Goal: Transaction & Acquisition: Purchase product/service

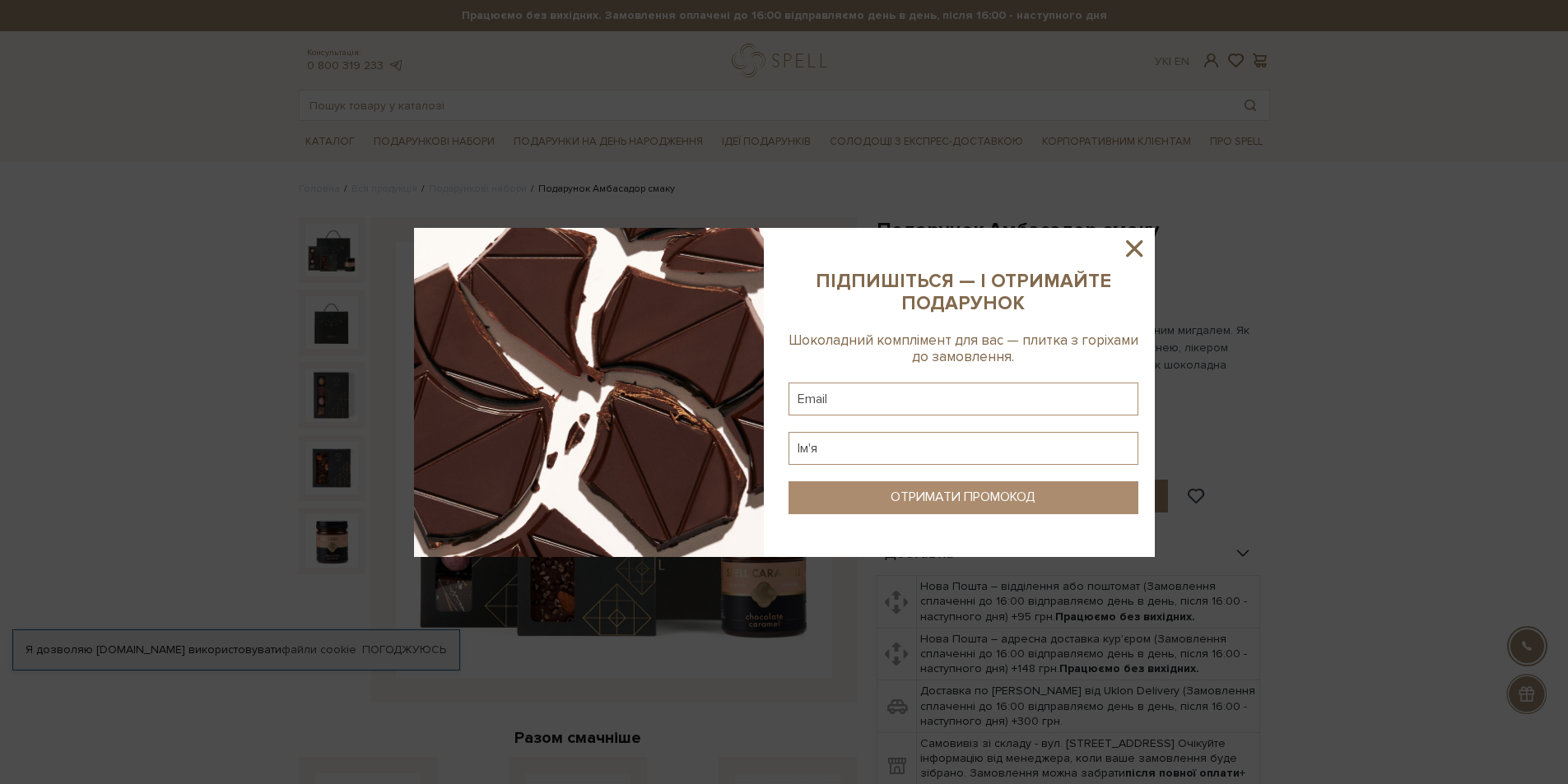
click at [1133, 245] on icon at bounding box center [1134, 249] width 28 height 28
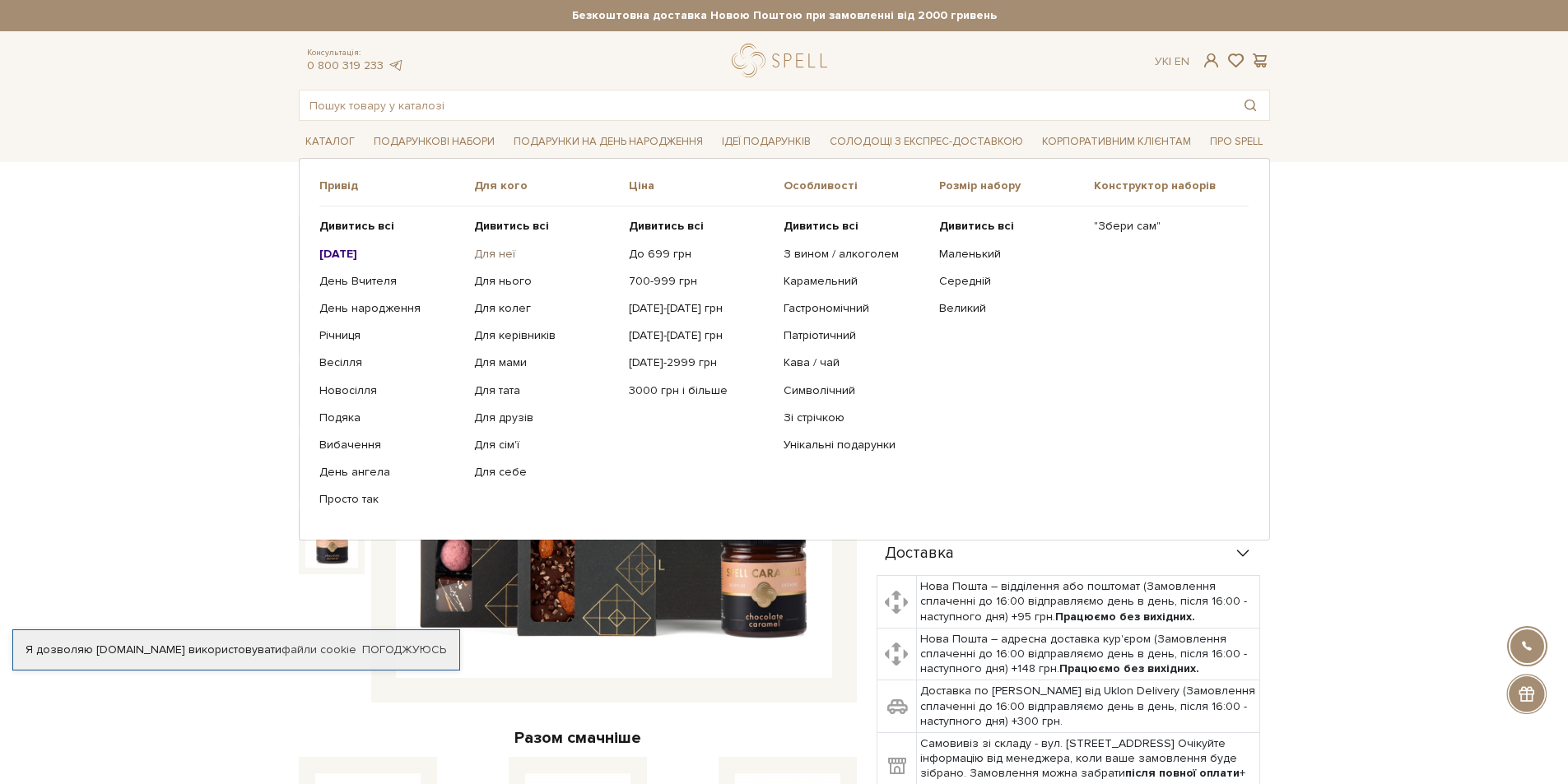
click at [498, 253] on link "Для неї" at bounding box center [545, 254] width 142 height 15
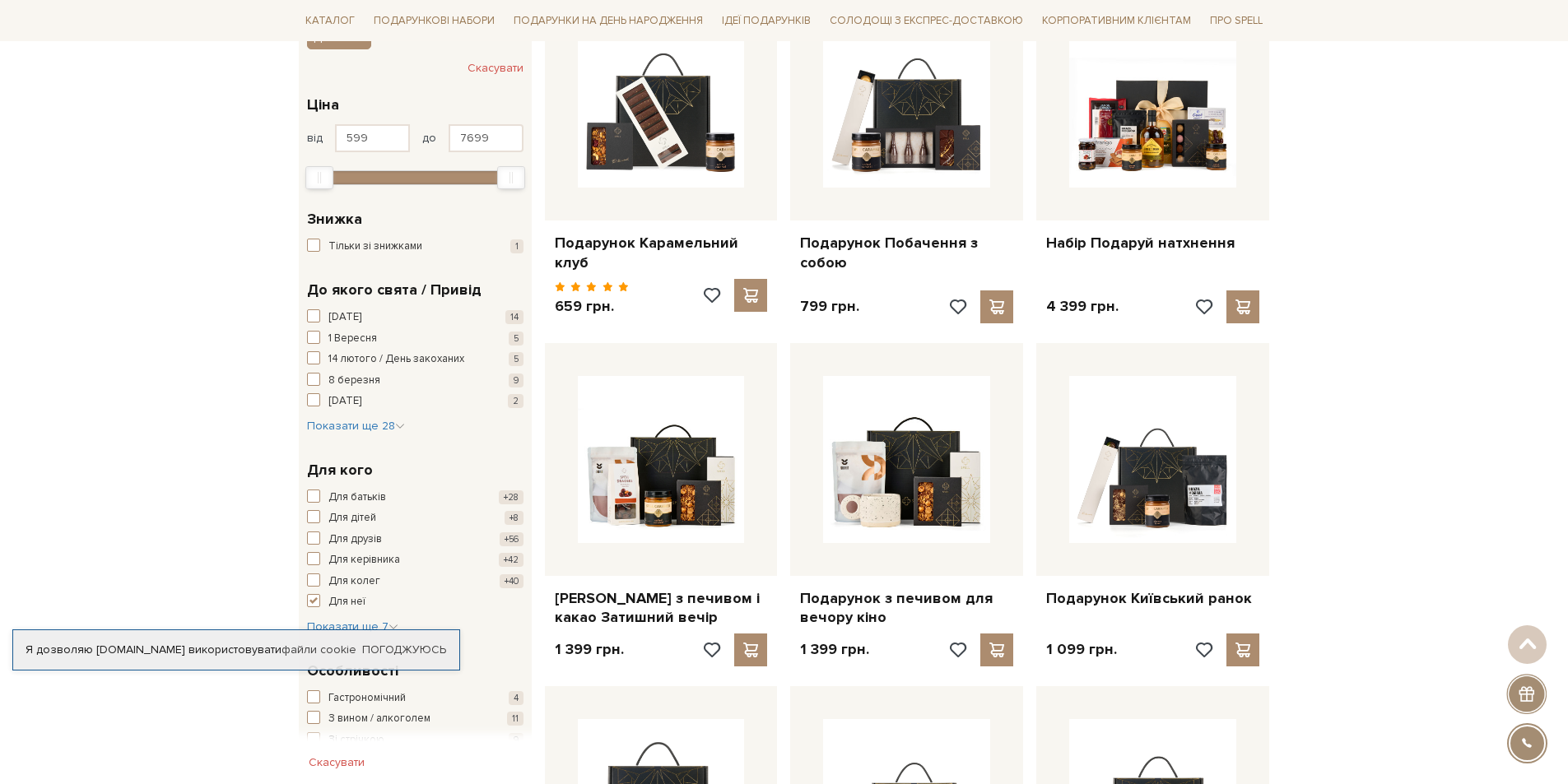
scroll to position [329, 0]
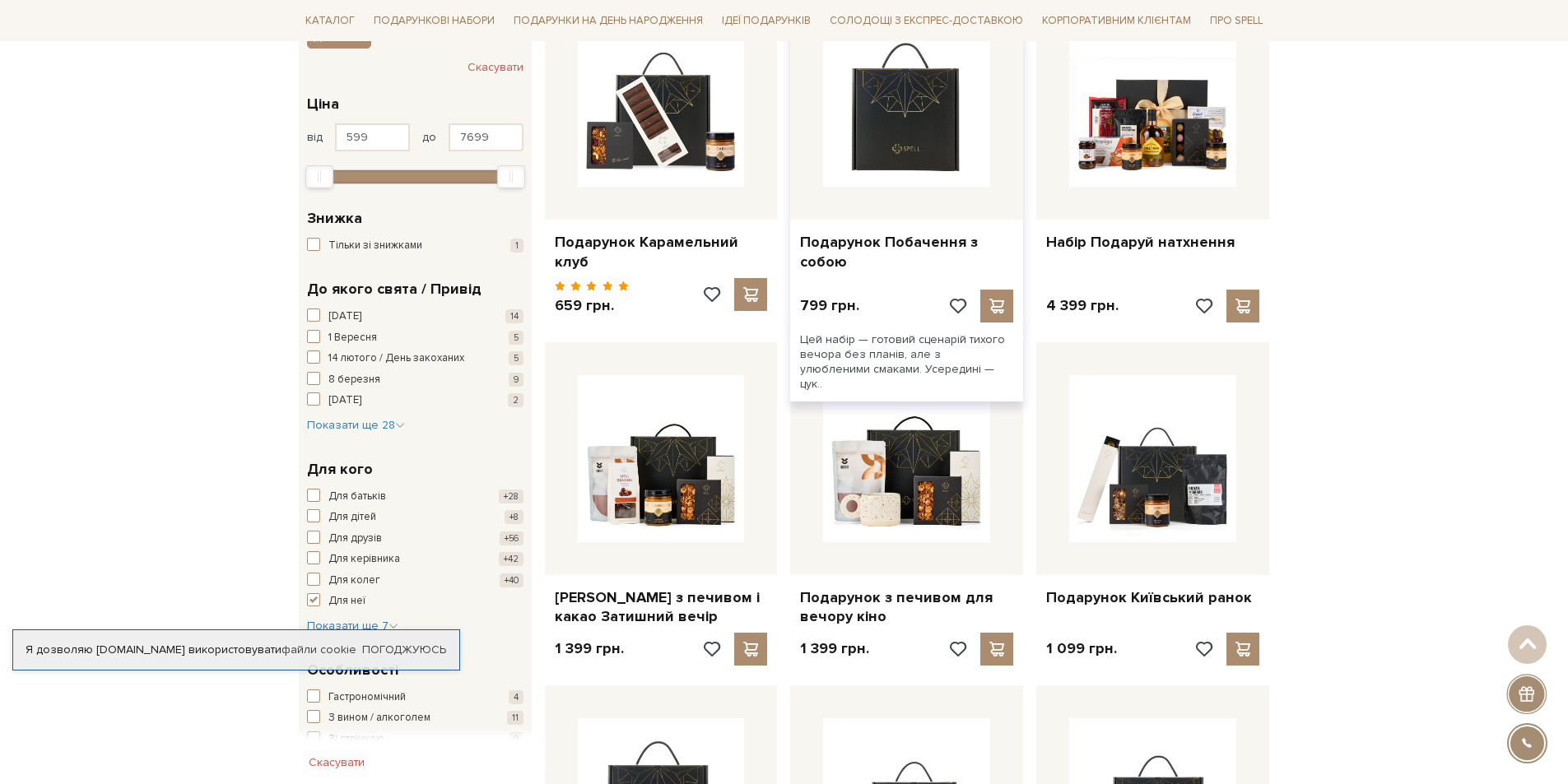
click at [895, 147] on img at bounding box center [906, 103] width 167 height 167
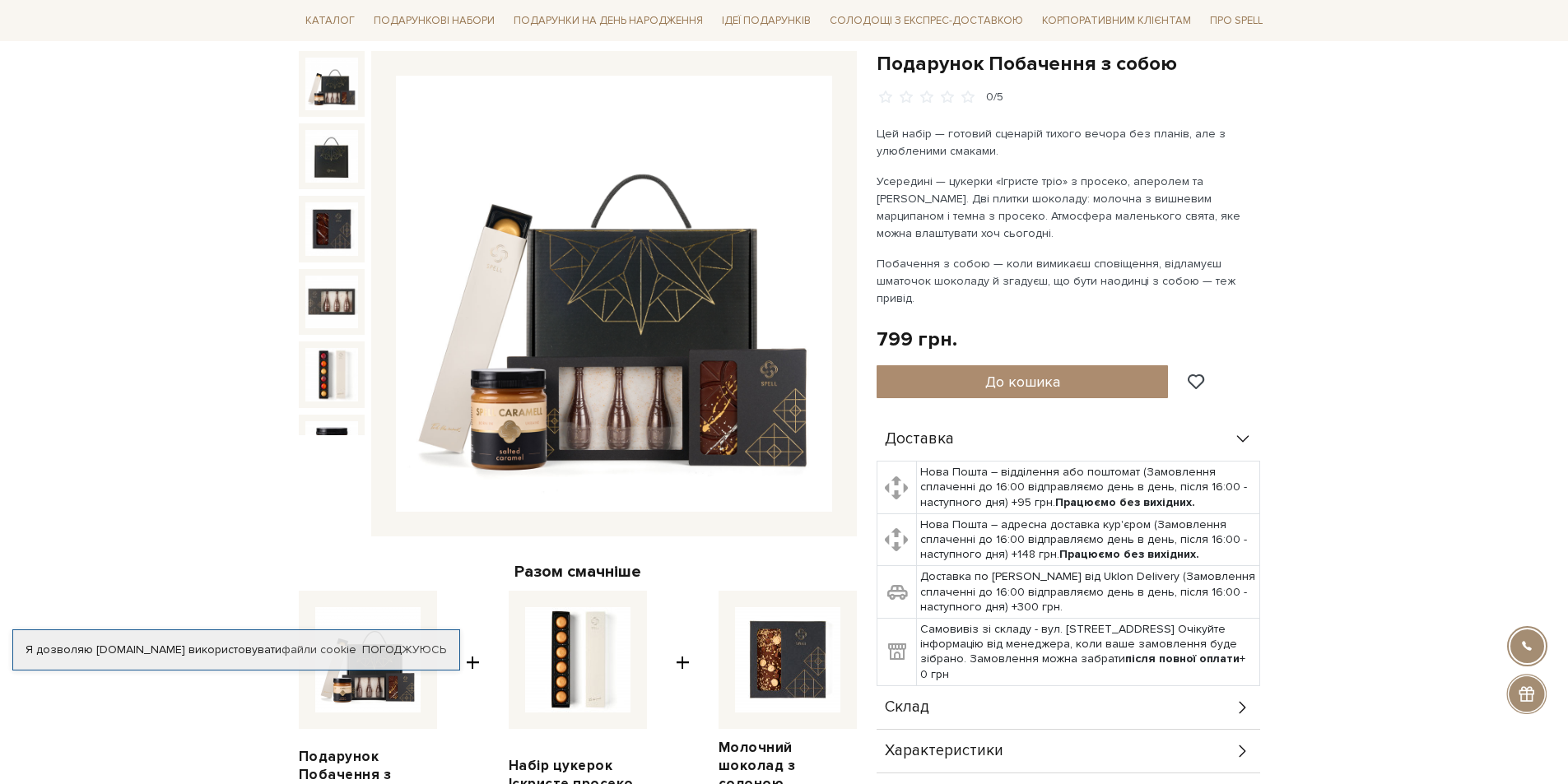
scroll to position [165, 0]
